Goal: Complete application form: Complete application form

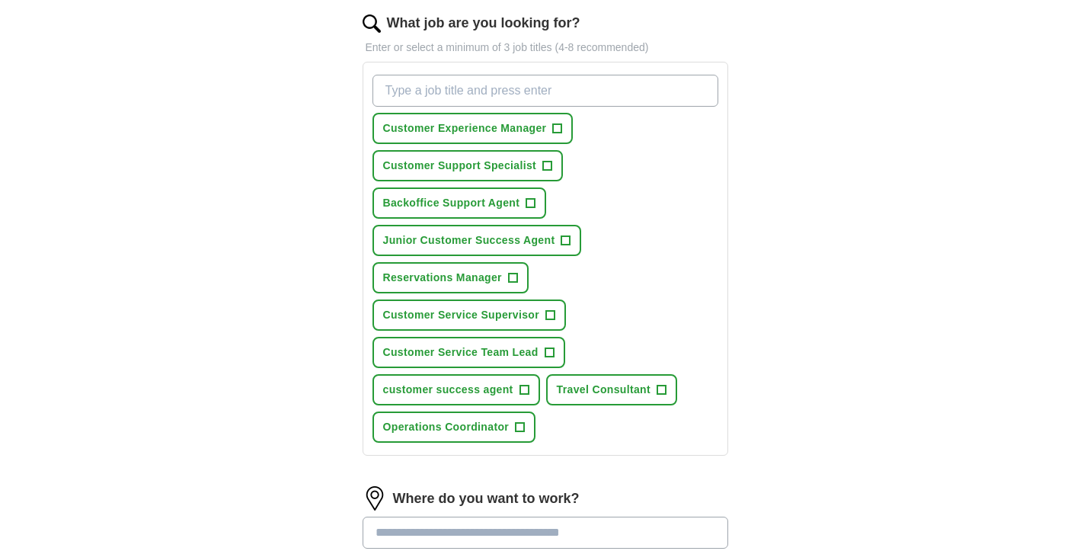
scroll to position [198, 0]
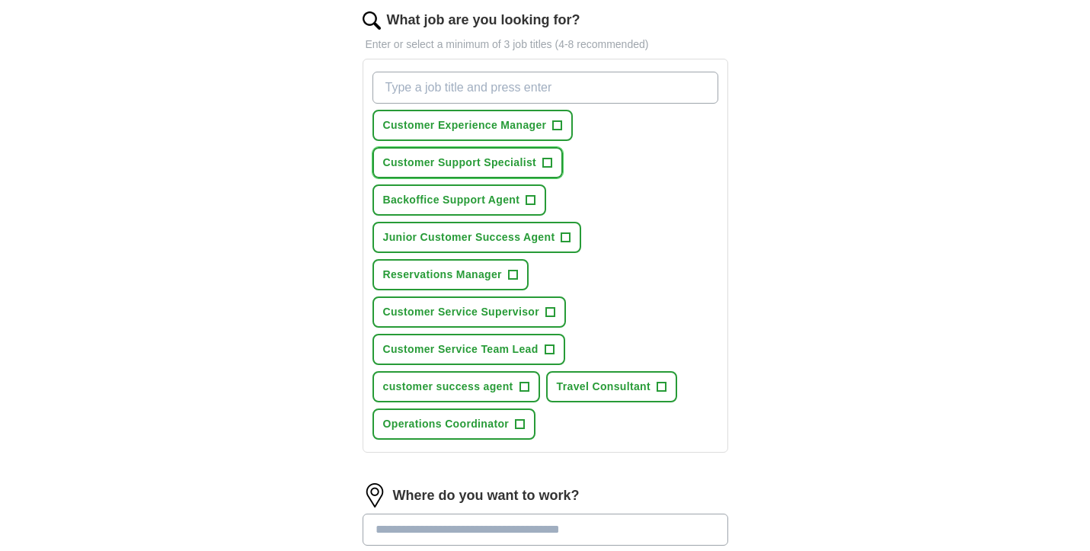
click at [543, 164] on span "+" at bounding box center [547, 163] width 9 height 12
click at [662, 387] on span "+" at bounding box center [662, 387] width 9 height 12
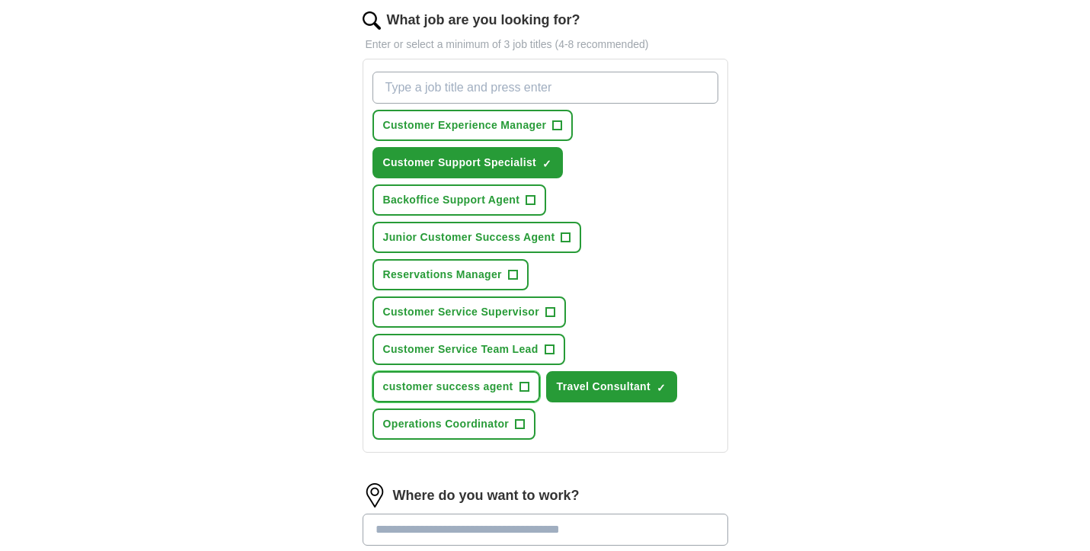
click at [526, 388] on span "+" at bounding box center [524, 387] width 9 height 12
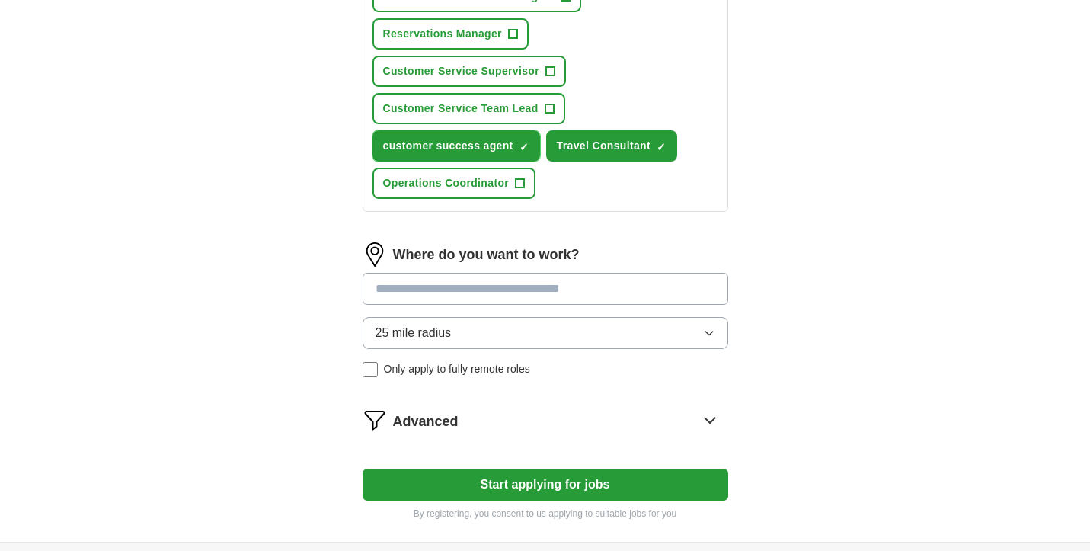
scroll to position [473, 0]
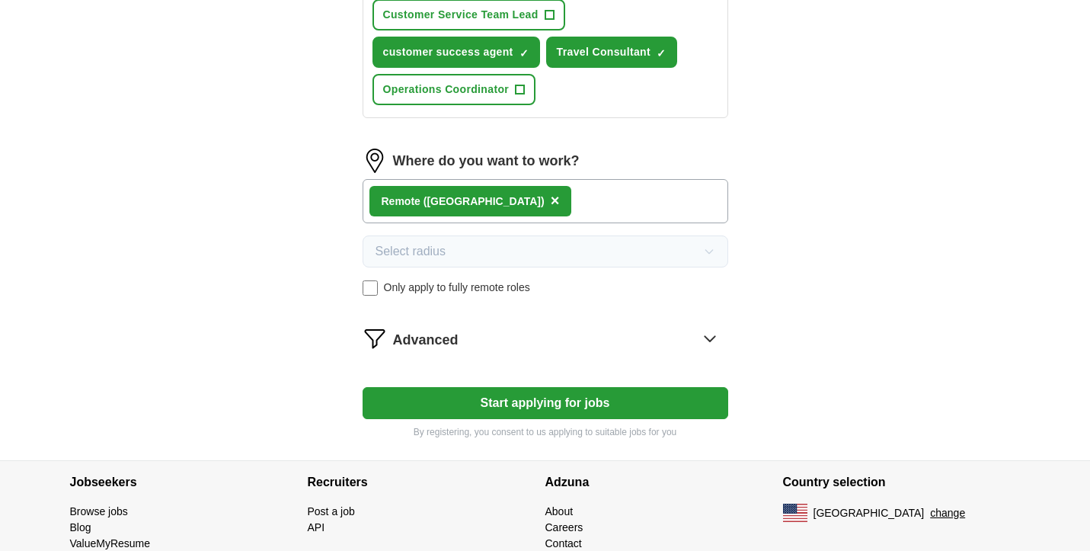
click at [571, 407] on button "Start applying for jobs" at bounding box center [546, 403] width 366 height 32
select select "**"
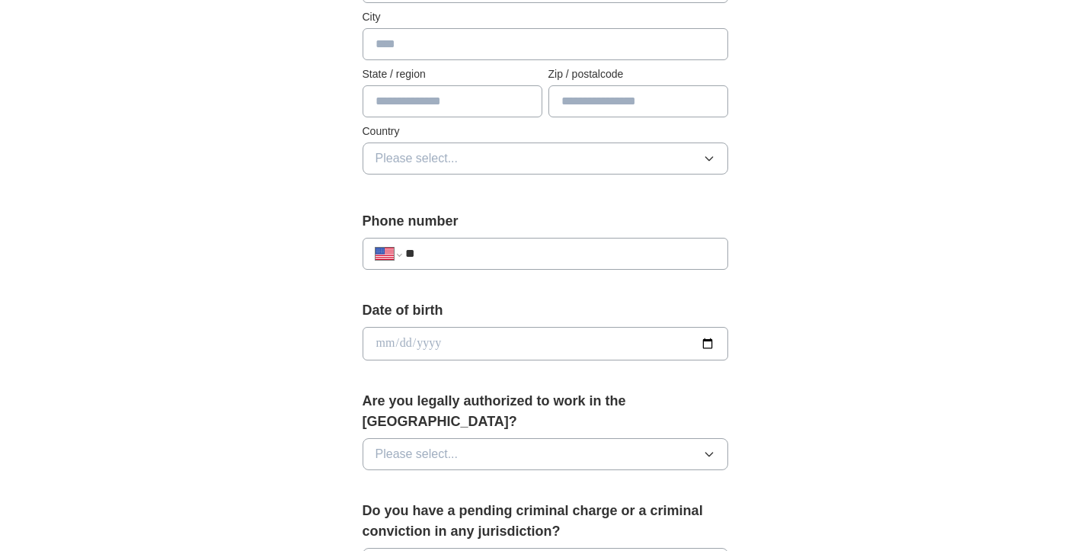
scroll to position [410, 0]
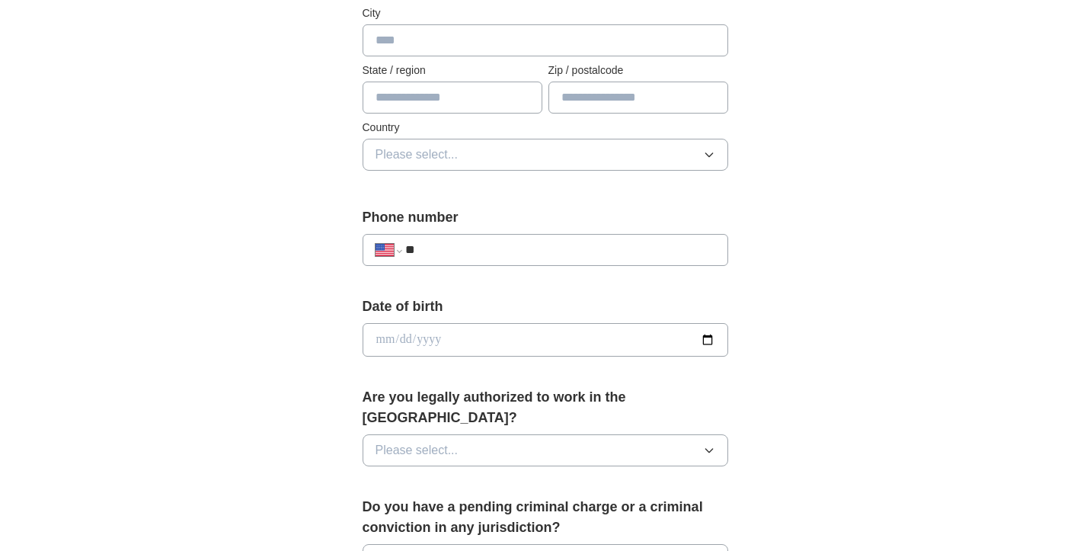
click at [510, 255] on input "**" at bounding box center [559, 250] width 309 height 18
type input "**********"
click at [484, 335] on input "date" at bounding box center [546, 340] width 366 height 34
click at [708, 341] on input "date" at bounding box center [546, 340] width 366 height 34
type input "**********"
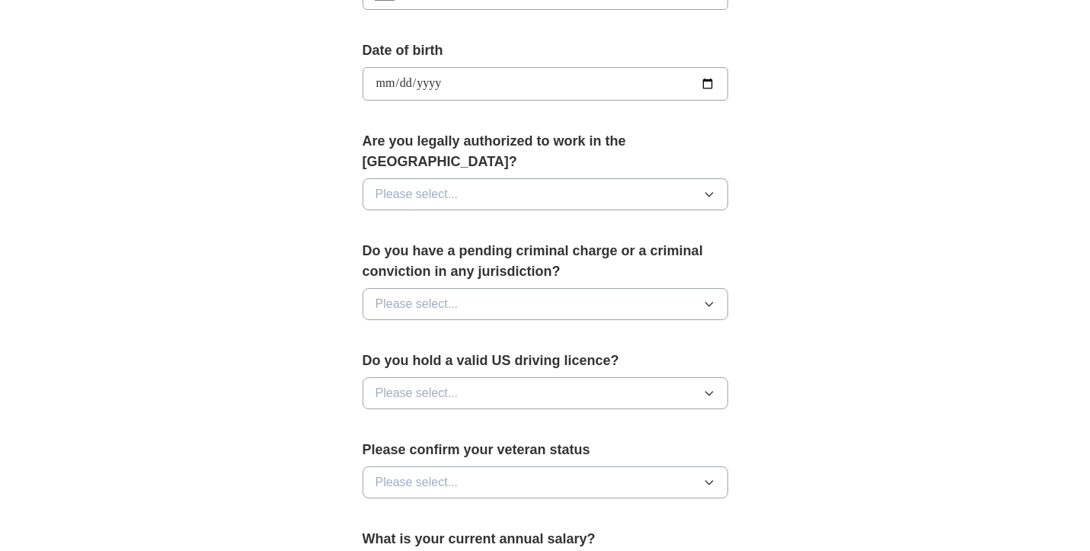
scroll to position [669, 0]
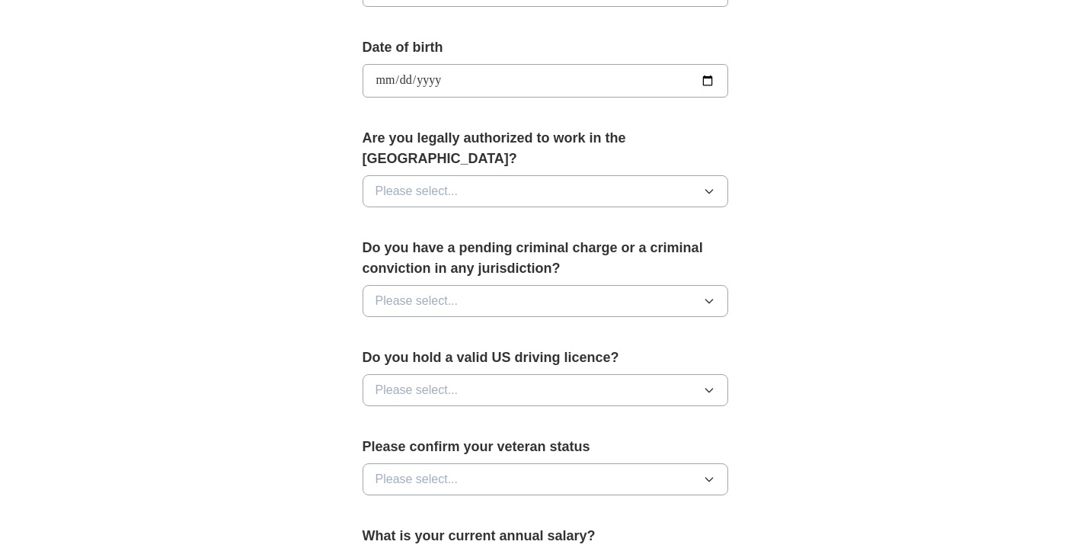
click at [570, 175] on button "Please select..." at bounding box center [546, 191] width 366 height 32
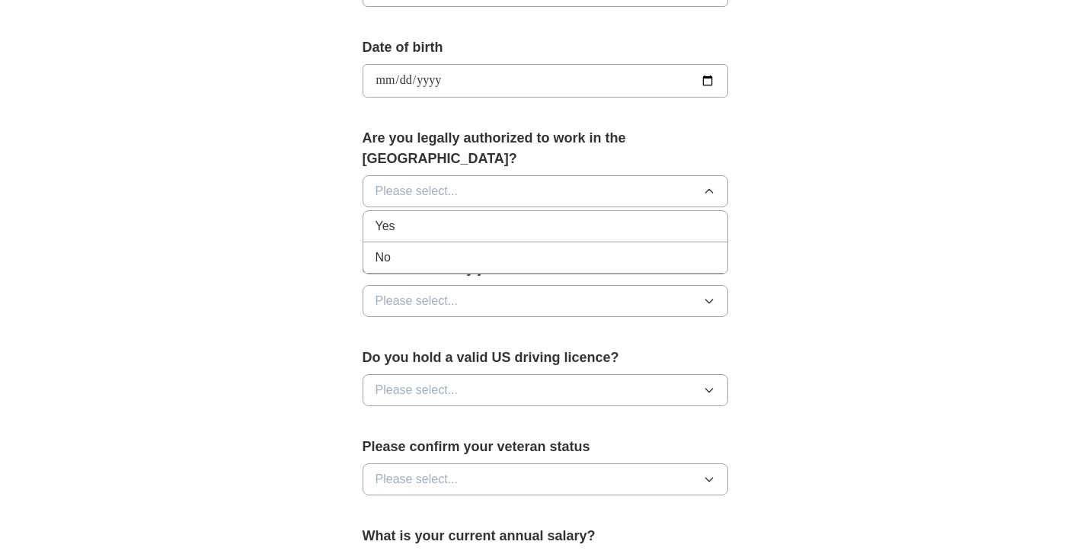
click at [456, 217] on div "Yes" at bounding box center [546, 226] width 340 height 18
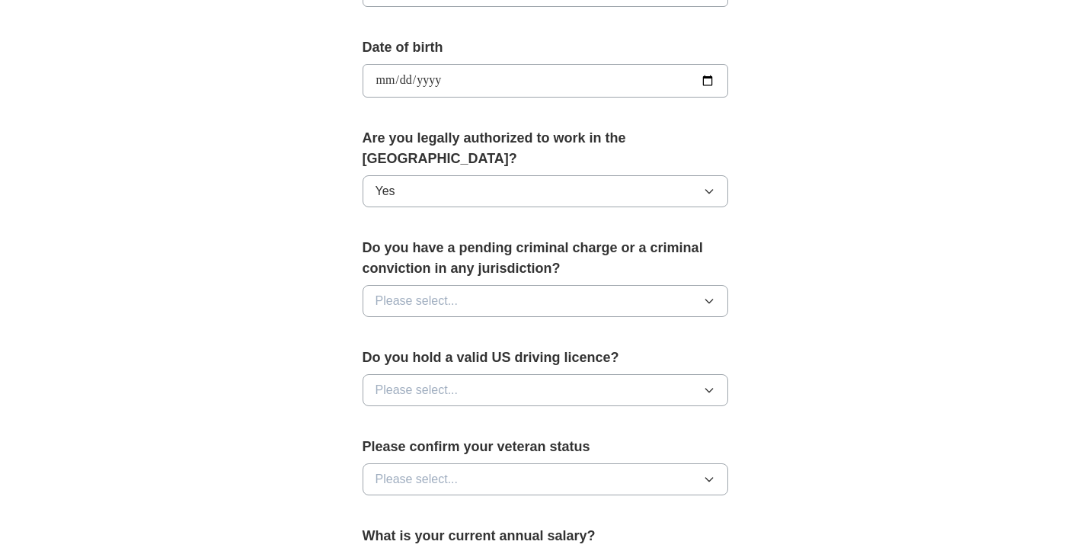
click at [550, 285] on button "Please select..." at bounding box center [546, 301] width 366 height 32
click at [428, 358] on div "No" at bounding box center [546, 367] width 340 height 18
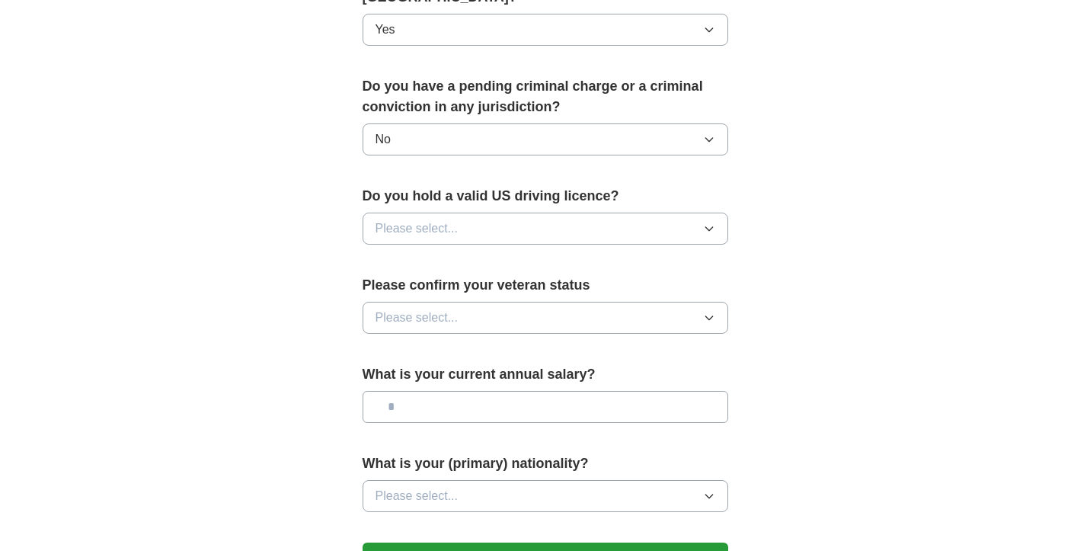
scroll to position [844, 0]
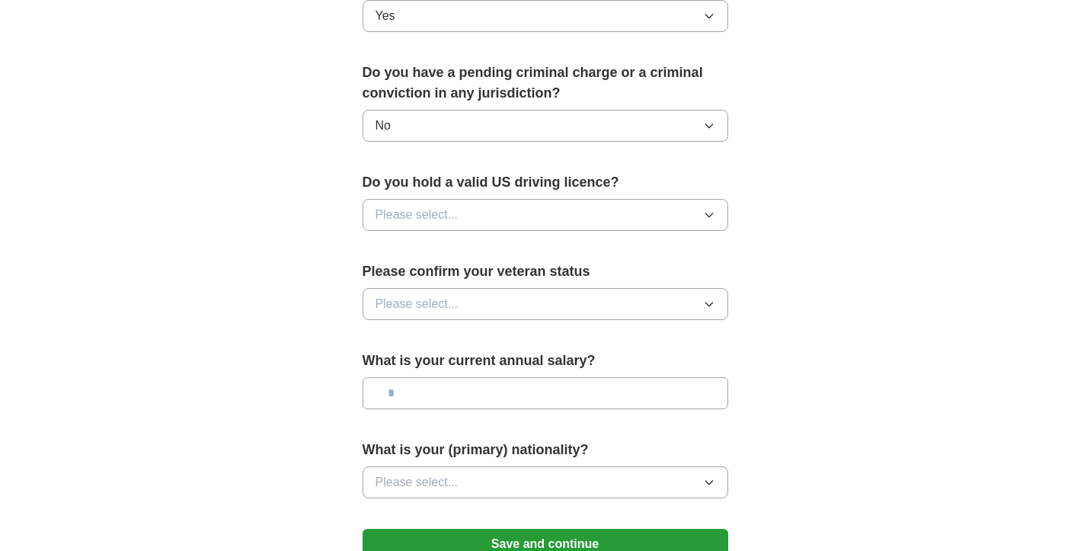
click at [508, 199] on button "Please select..." at bounding box center [546, 215] width 366 height 32
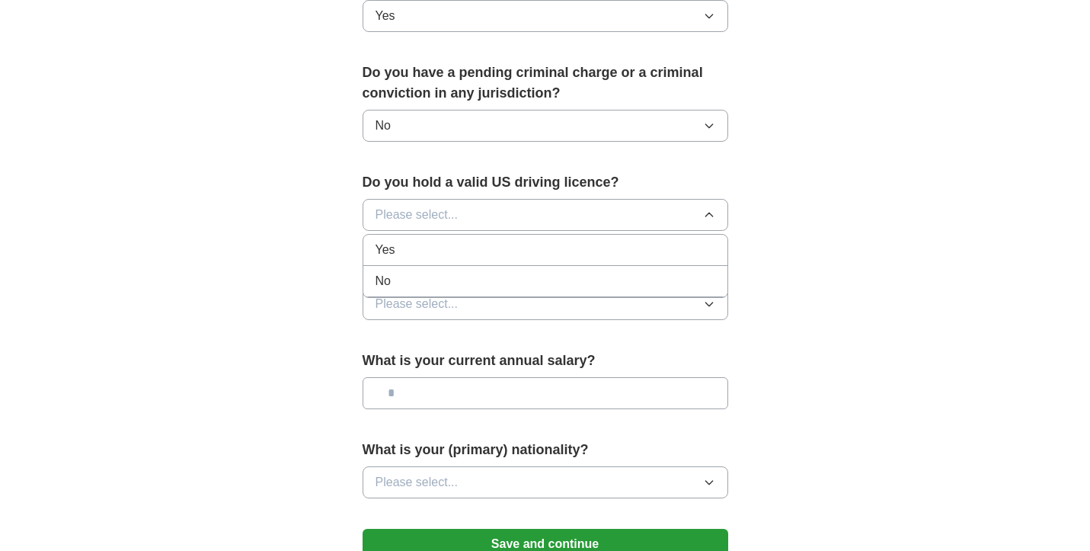
click at [402, 272] on div "No" at bounding box center [546, 281] width 340 height 18
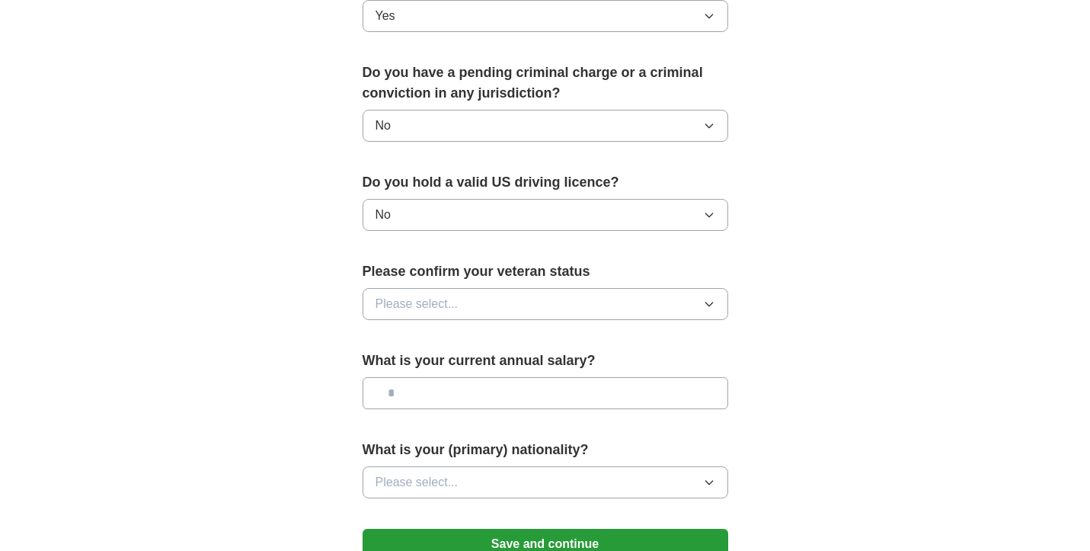
click at [438, 295] on span "Please select..." at bounding box center [417, 304] width 83 height 18
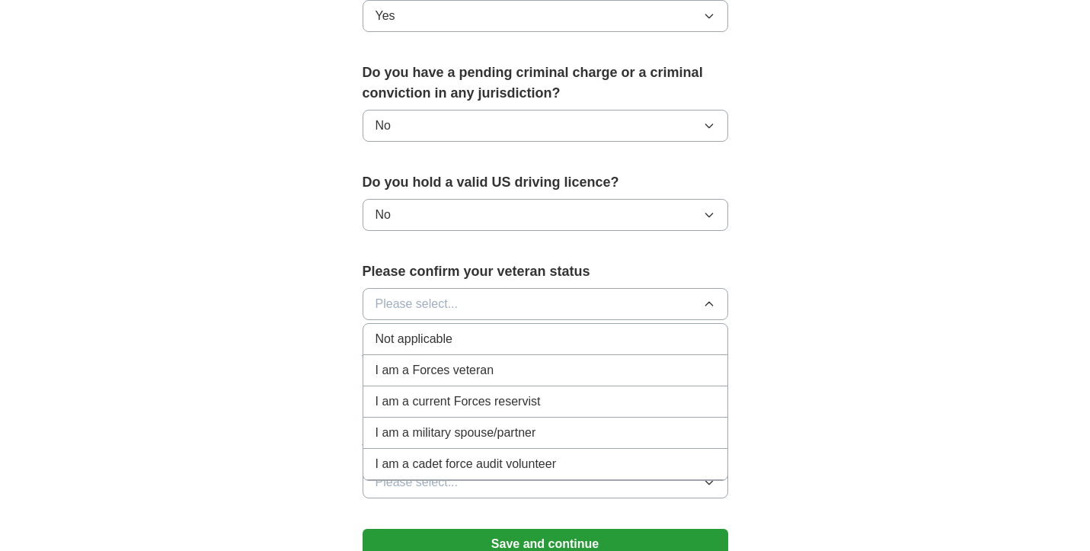
click at [606, 424] on div "I am a military spouse/partner" at bounding box center [546, 433] width 340 height 18
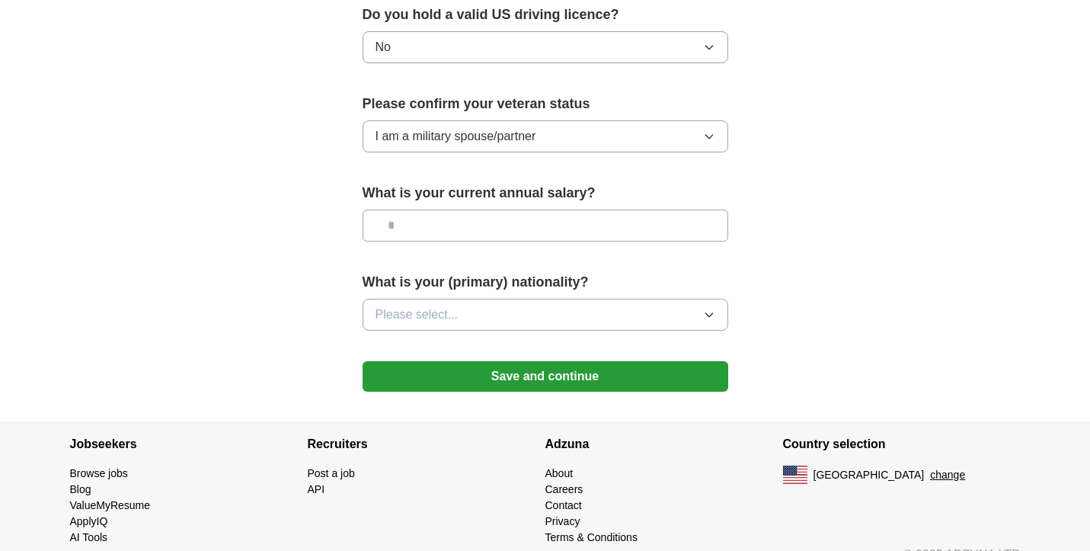
scroll to position [1016, 0]
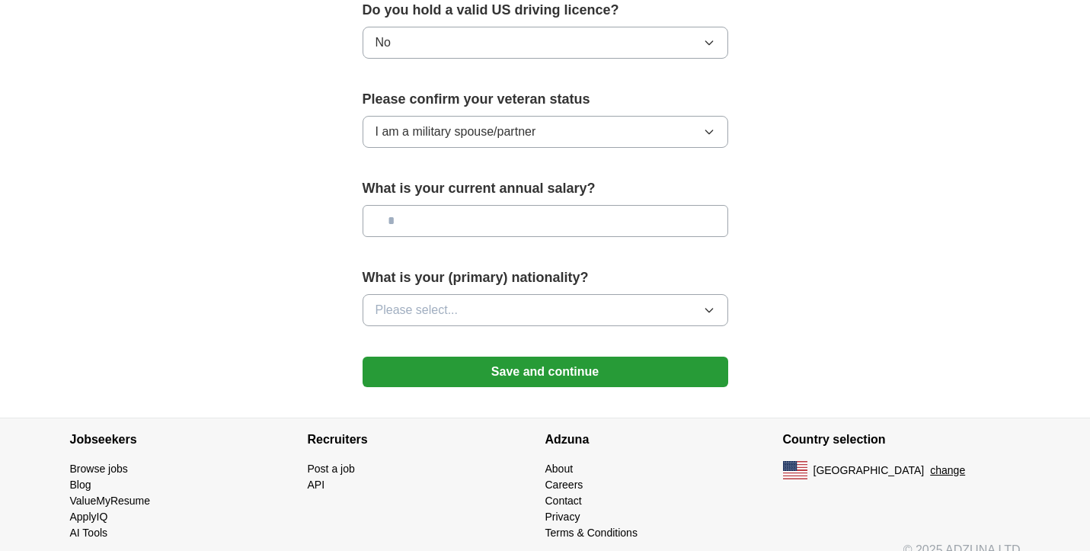
click at [455, 301] on span "Please select..." at bounding box center [417, 310] width 83 height 18
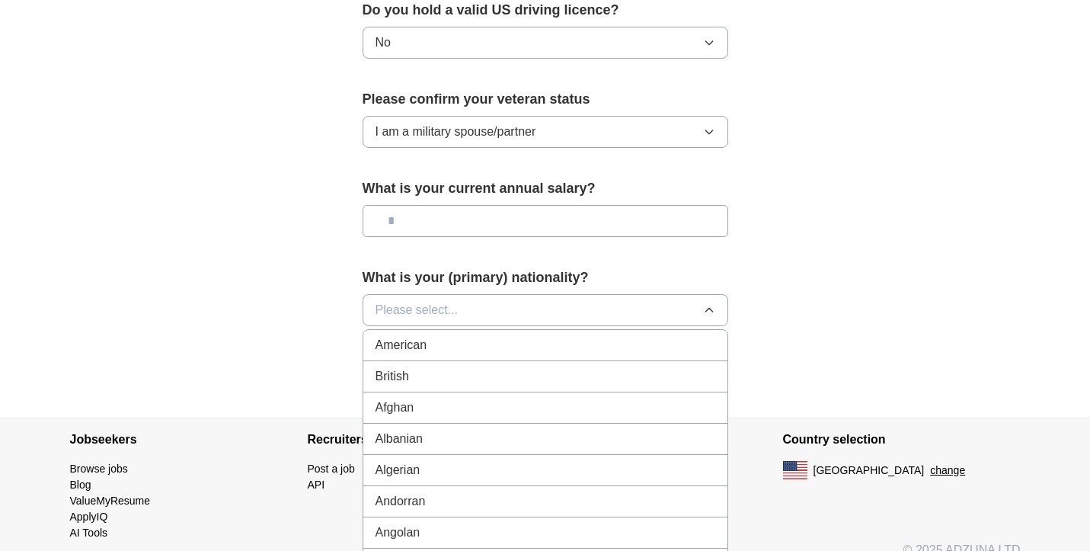
click at [455, 294] on button "Please select..." at bounding box center [546, 310] width 366 height 32
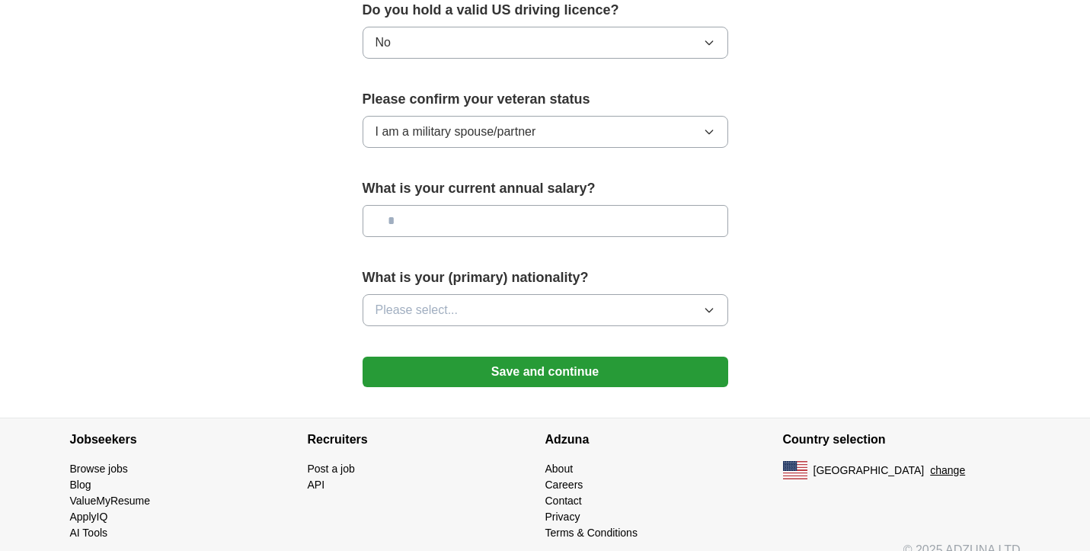
click at [424, 301] on span "Please select..." at bounding box center [417, 310] width 83 height 18
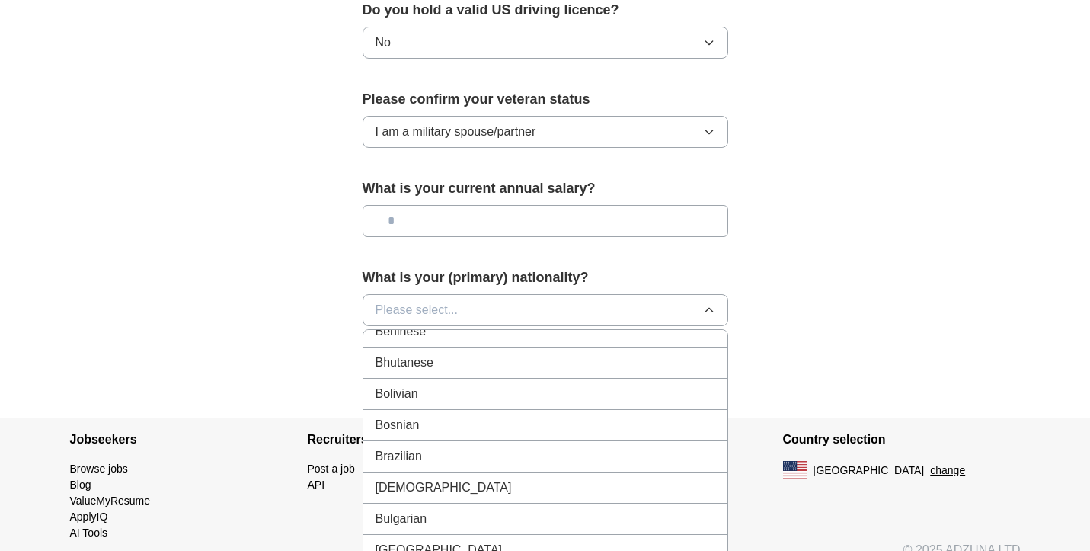
scroll to position [703, 0]
click at [424, 445] on div "Brazilian" at bounding box center [546, 454] width 340 height 18
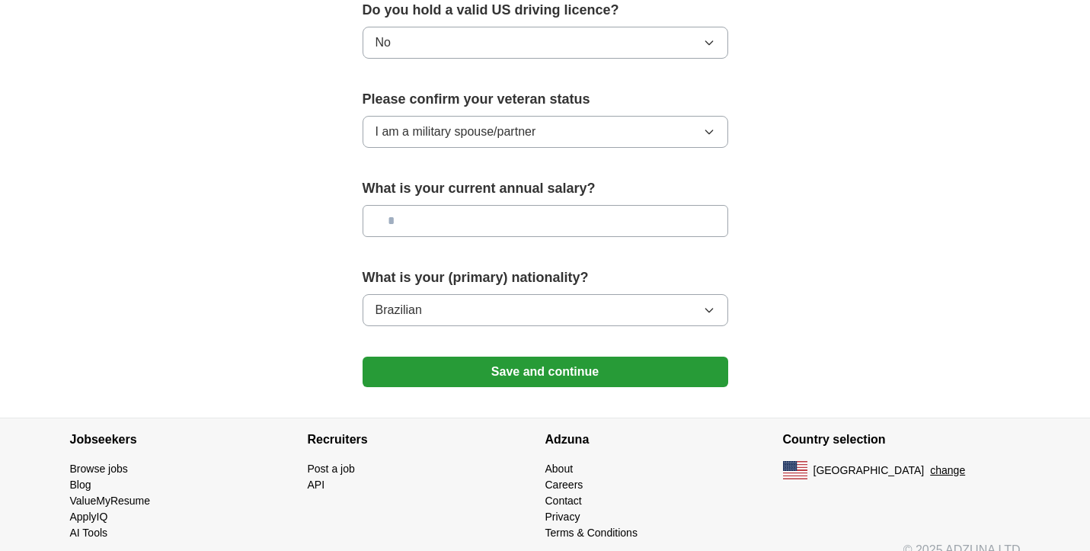
click at [551, 357] on button "Save and continue" at bounding box center [546, 372] width 366 height 30
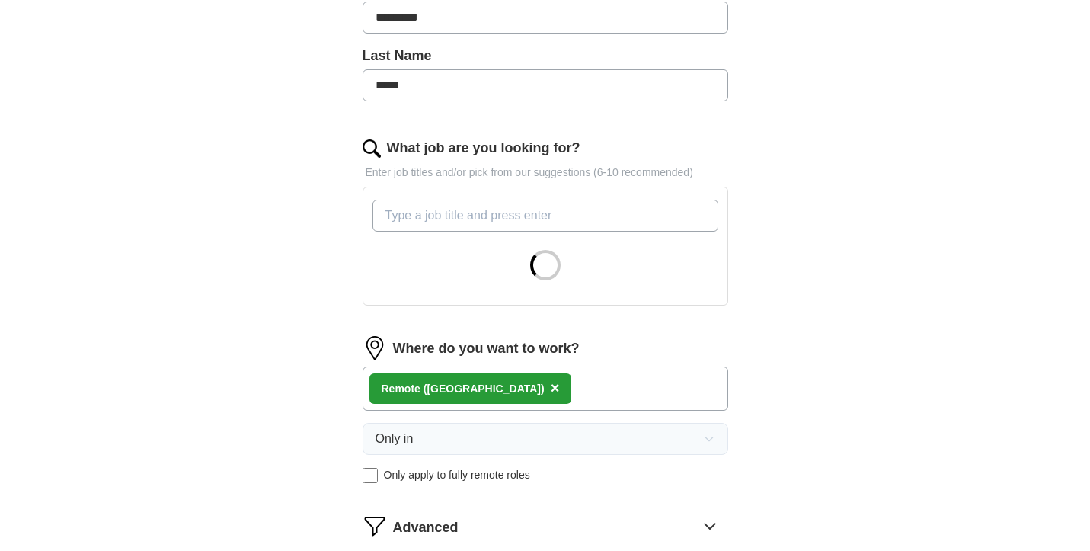
scroll to position [364, 0]
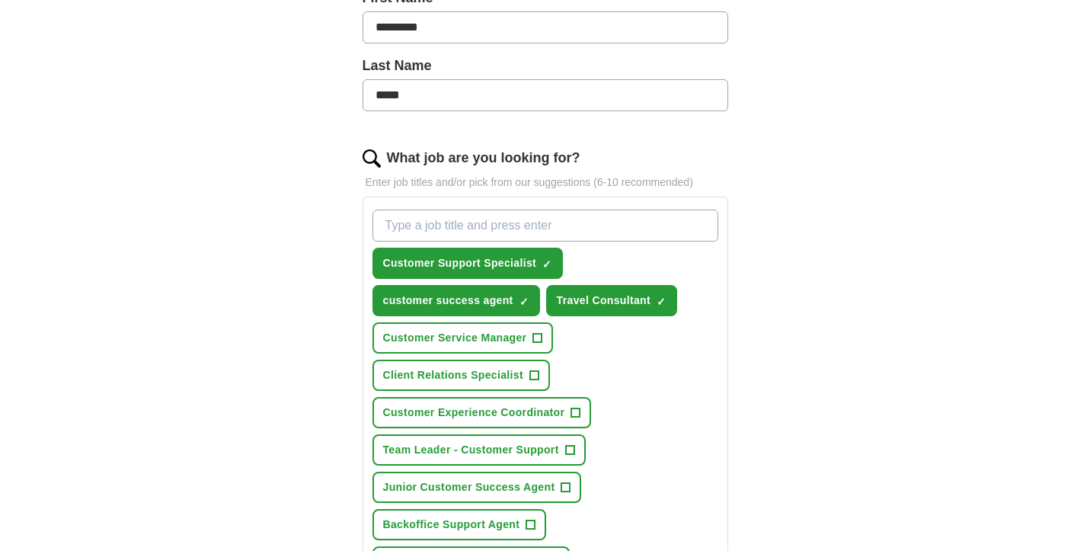
click at [428, 230] on input "What job are you looking for?" at bounding box center [546, 226] width 346 height 32
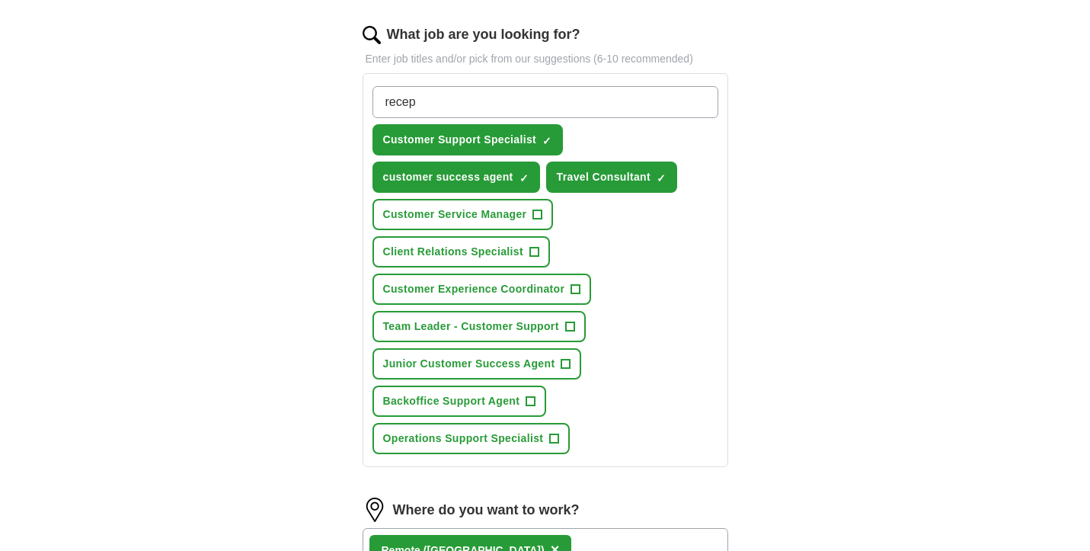
scroll to position [504, 0]
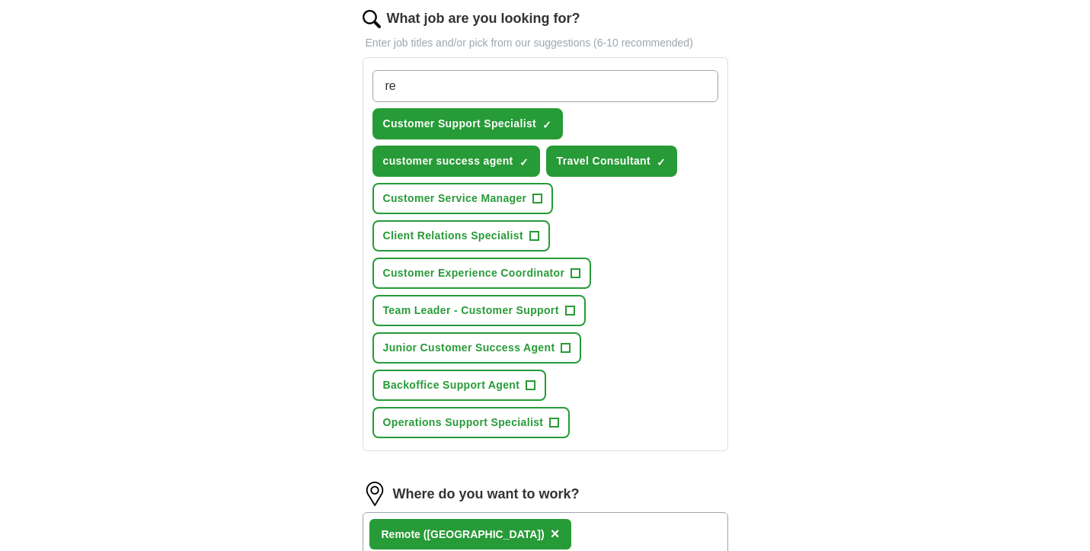
type input "r"
click at [461, 392] on span "Backoffice Support Agent" at bounding box center [451, 385] width 137 height 16
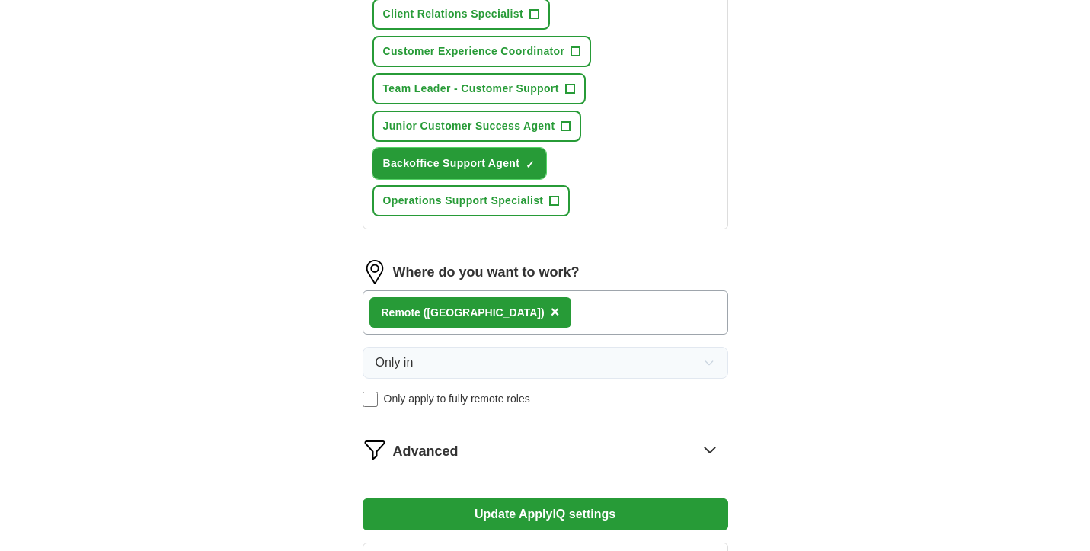
scroll to position [779, 0]
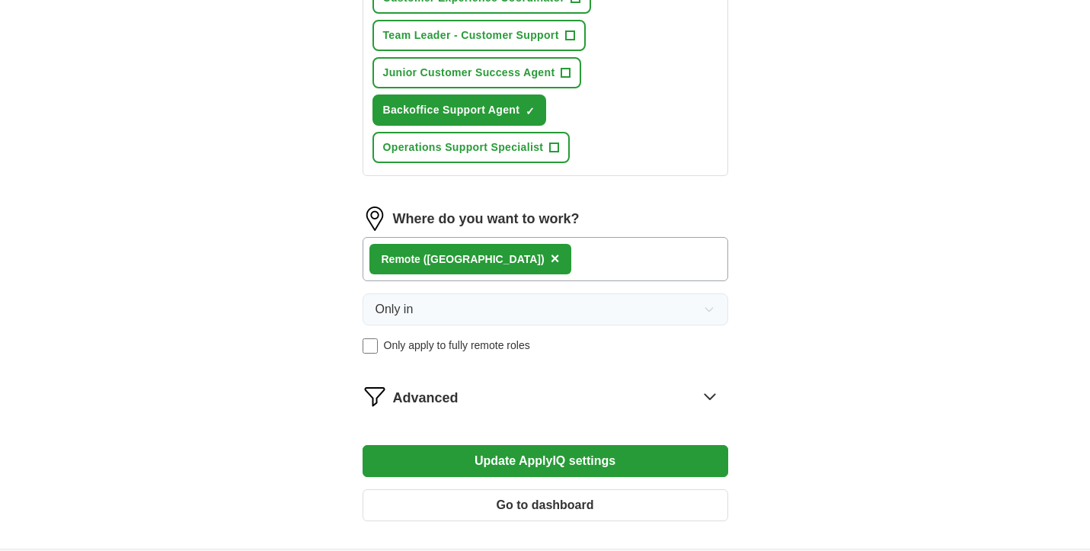
click at [570, 464] on button "Update ApplyIQ settings" at bounding box center [546, 461] width 366 height 32
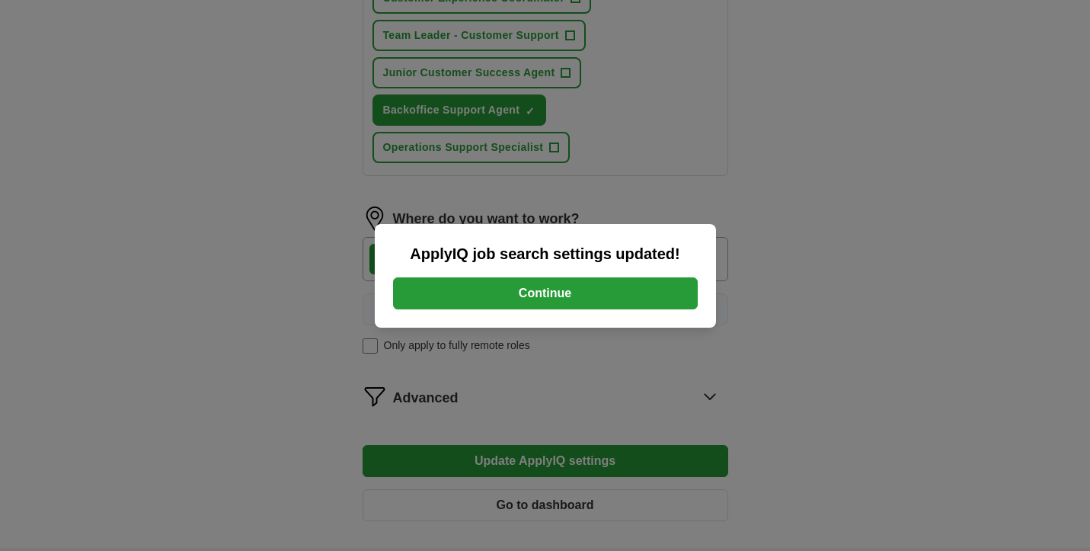
click at [577, 299] on button "Continue" at bounding box center [545, 293] width 305 height 32
